Goal: Task Accomplishment & Management: Manage account settings

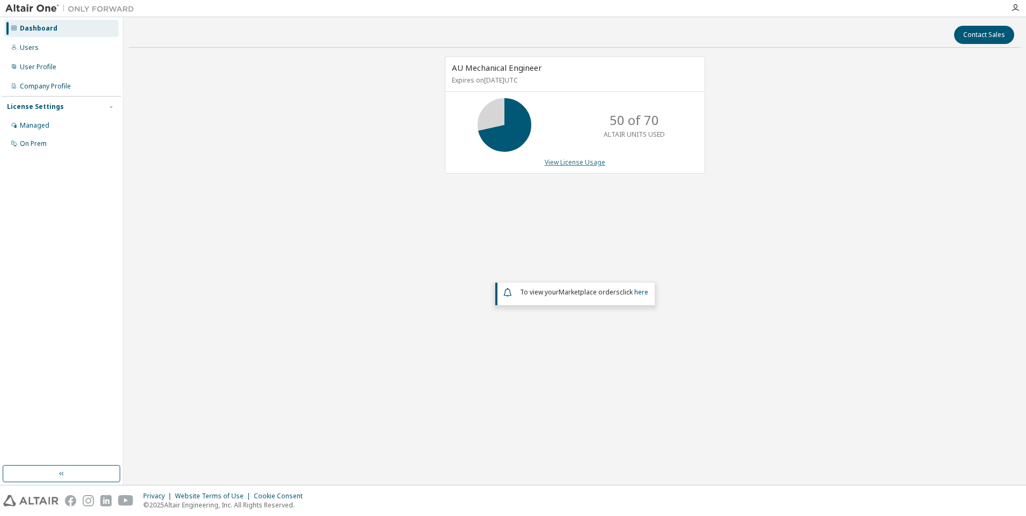
click at [579, 163] on link "View License Usage" at bounding box center [575, 162] width 61 height 9
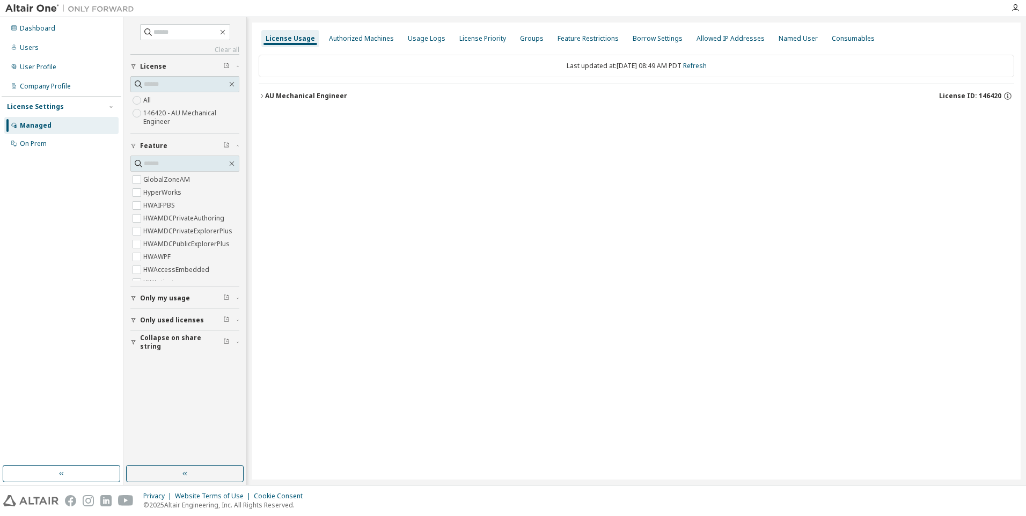
click at [263, 95] on icon "button" at bounding box center [262, 96] width 6 height 6
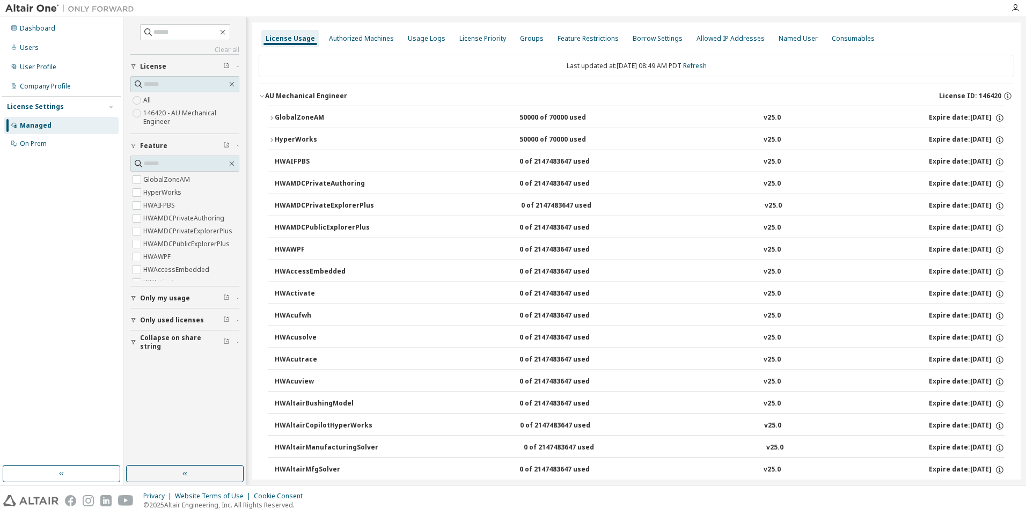
click at [296, 118] on div "GlobalZoneAM" at bounding box center [323, 118] width 97 height 10
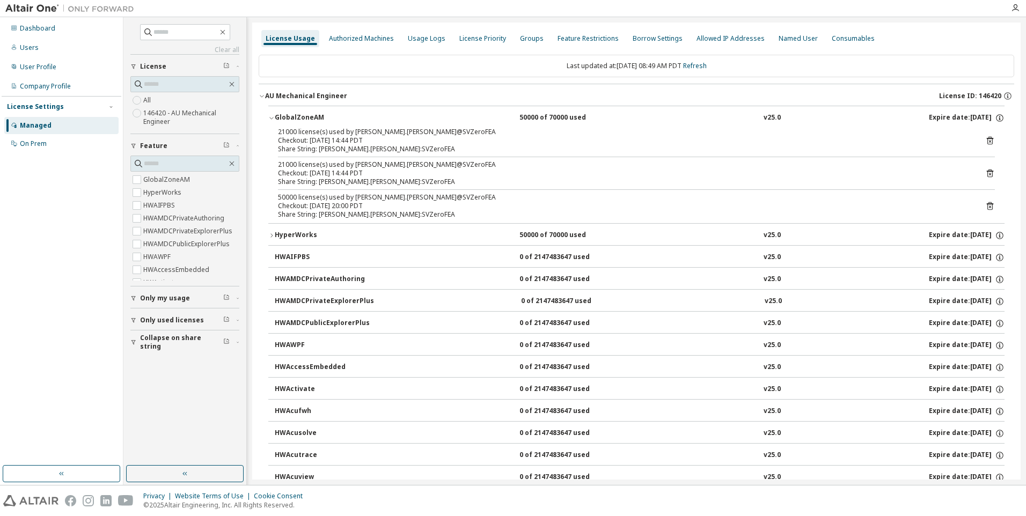
click at [189, 422] on div "Clear all Collapse on share string Only used licenses Only my usage Feature Glo…" at bounding box center [185, 241] width 120 height 445
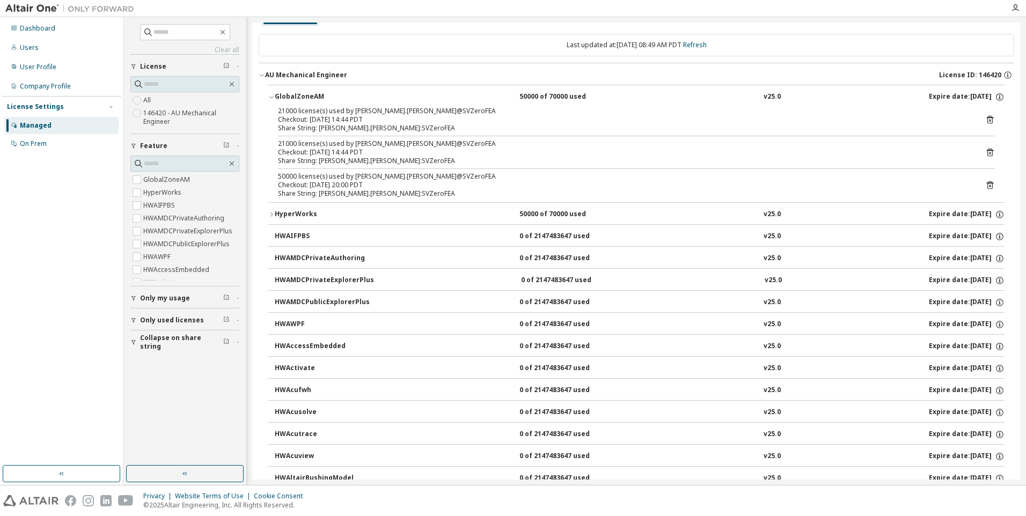
scroll to position [161, 0]
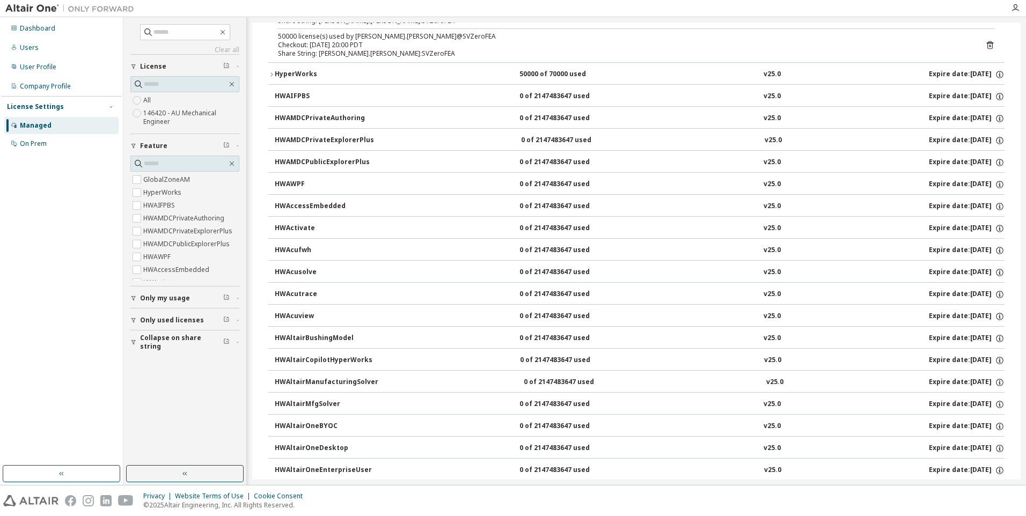
click at [80, 360] on div "Dashboard Users User Profile Company Profile License Settings Managed On Prem" at bounding box center [62, 241] width 120 height 445
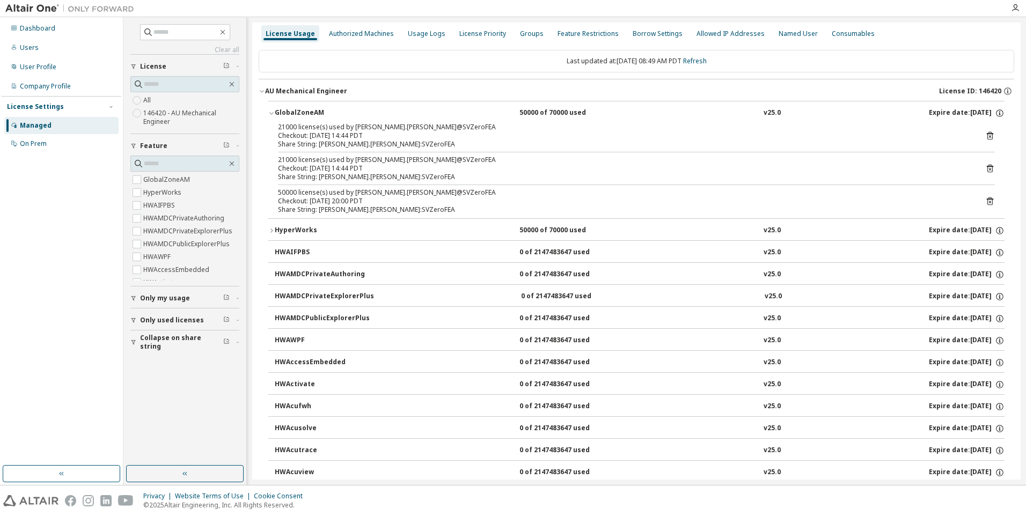
scroll to position [0, 0]
